Goal: Check status: Check status

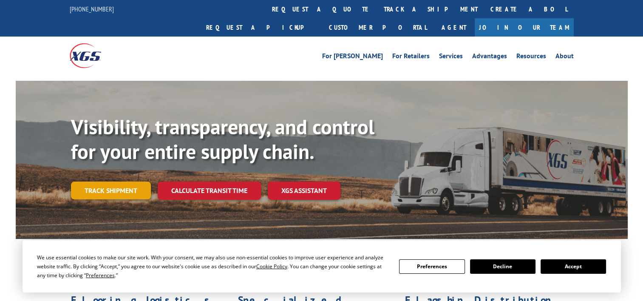
click at [106, 181] on link "Track shipment" at bounding box center [111, 190] width 80 height 18
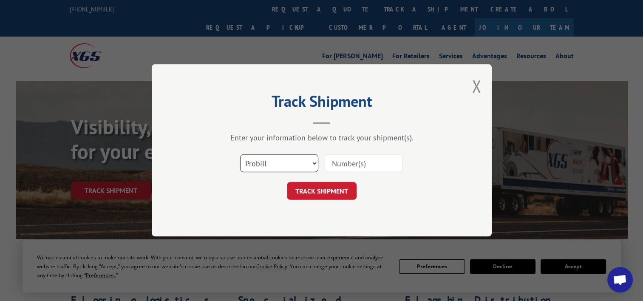
click at [255, 167] on select "Select category... Probill BOL PO" at bounding box center [279, 164] width 78 height 18
select select "po"
click at [240, 155] on select "Select category... Probill BOL PO" at bounding box center [279, 164] width 78 height 18
click at [362, 163] on input at bounding box center [364, 164] width 78 height 18
paste input "97510166"
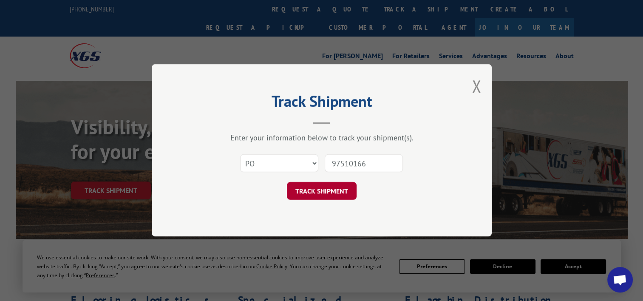
type input "97510166"
click at [336, 187] on button "TRACK SHIPMENT" at bounding box center [322, 191] width 70 height 18
